Goal: Obtain resource: Obtain resource

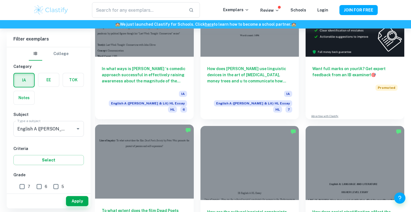
scroll to position [156, 0]
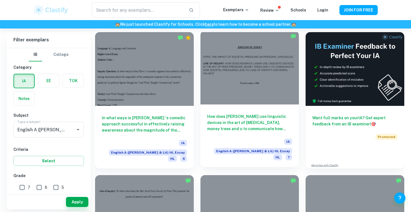
click at [259, 85] on div at bounding box center [250, 68] width 99 height 74
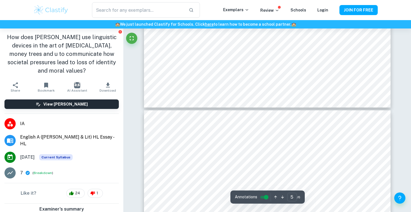
type input "6"
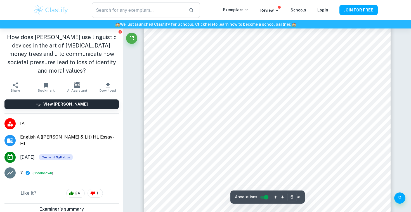
scroll to position [1875, 0]
click at [108, 88] on icon "button" at bounding box center [108, 85] width 7 height 7
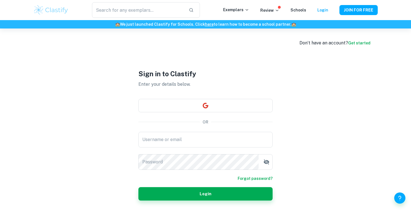
click at [361, 4] on div "​ Exemplars Review Schools Login JOIN FOR FREE" at bounding box center [206, 10] width 358 height 16
click at [360, 13] on button "JOIN FOR FREE" at bounding box center [359, 10] width 38 height 10
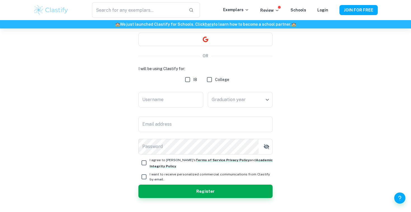
scroll to position [66, 0]
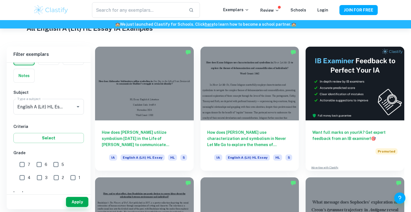
scroll to position [47, 0]
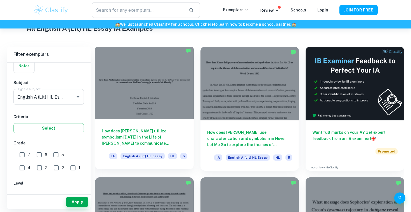
click at [167, 75] on div at bounding box center [144, 82] width 99 height 74
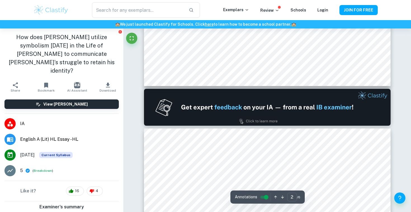
type input "1"
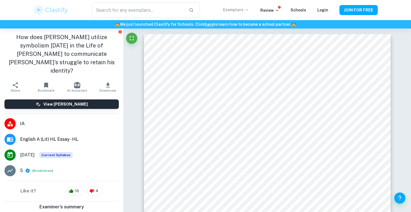
click at [248, 10] on icon at bounding box center [247, 10] width 4 height 4
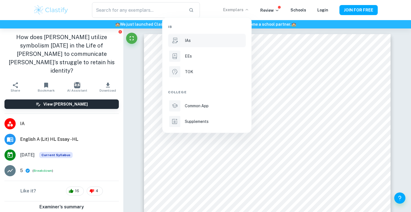
click at [189, 41] on p "IAs" at bounding box center [188, 41] width 6 height 6
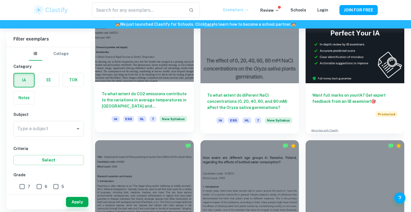
scroll to position [180, 0]
